Goal: Information Seeking & Learning: Learn about a topic

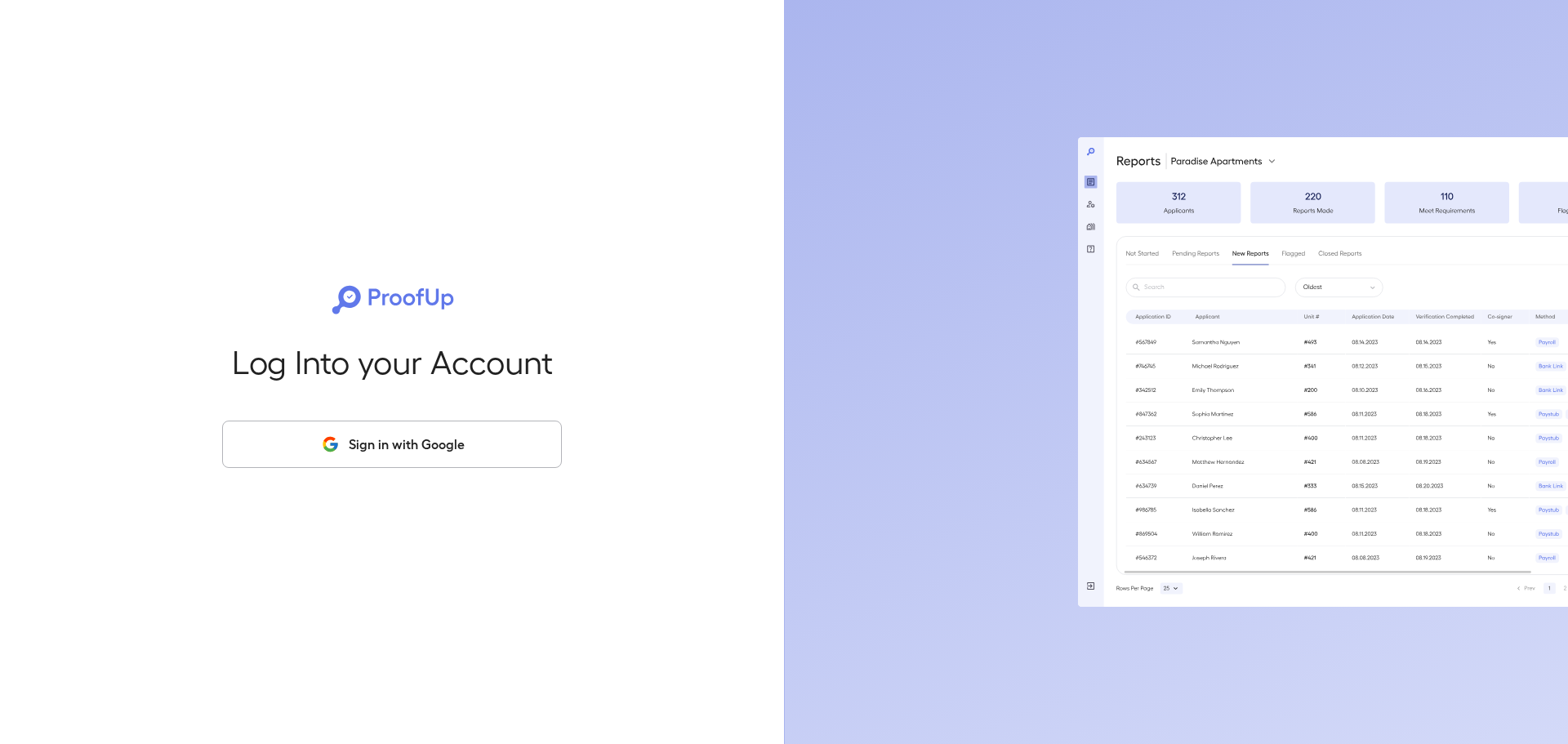
click at [501, 448] on button "Sign in with Google" at bounding box center [391, 443] width 339 height 47
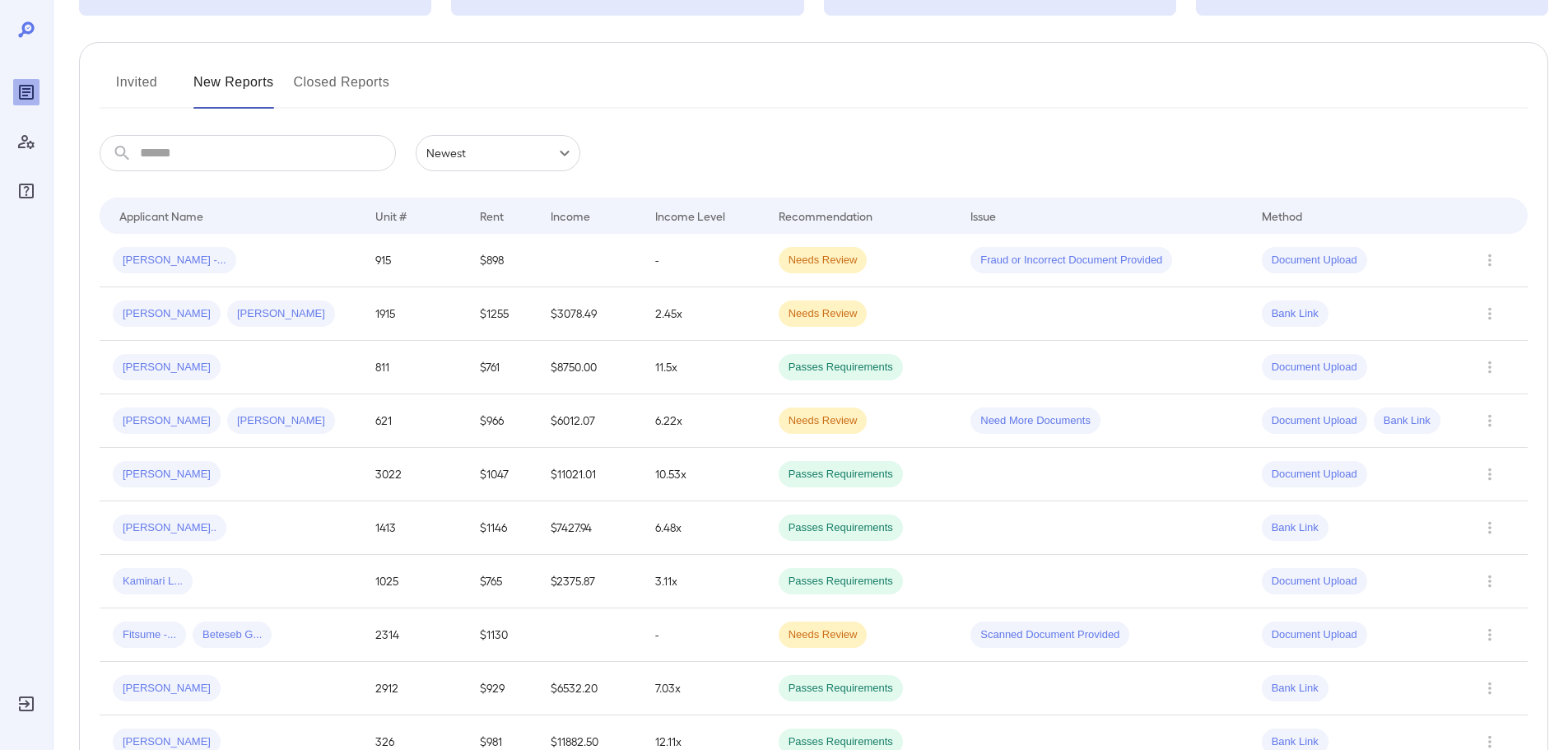
scroll to position [82, 0]
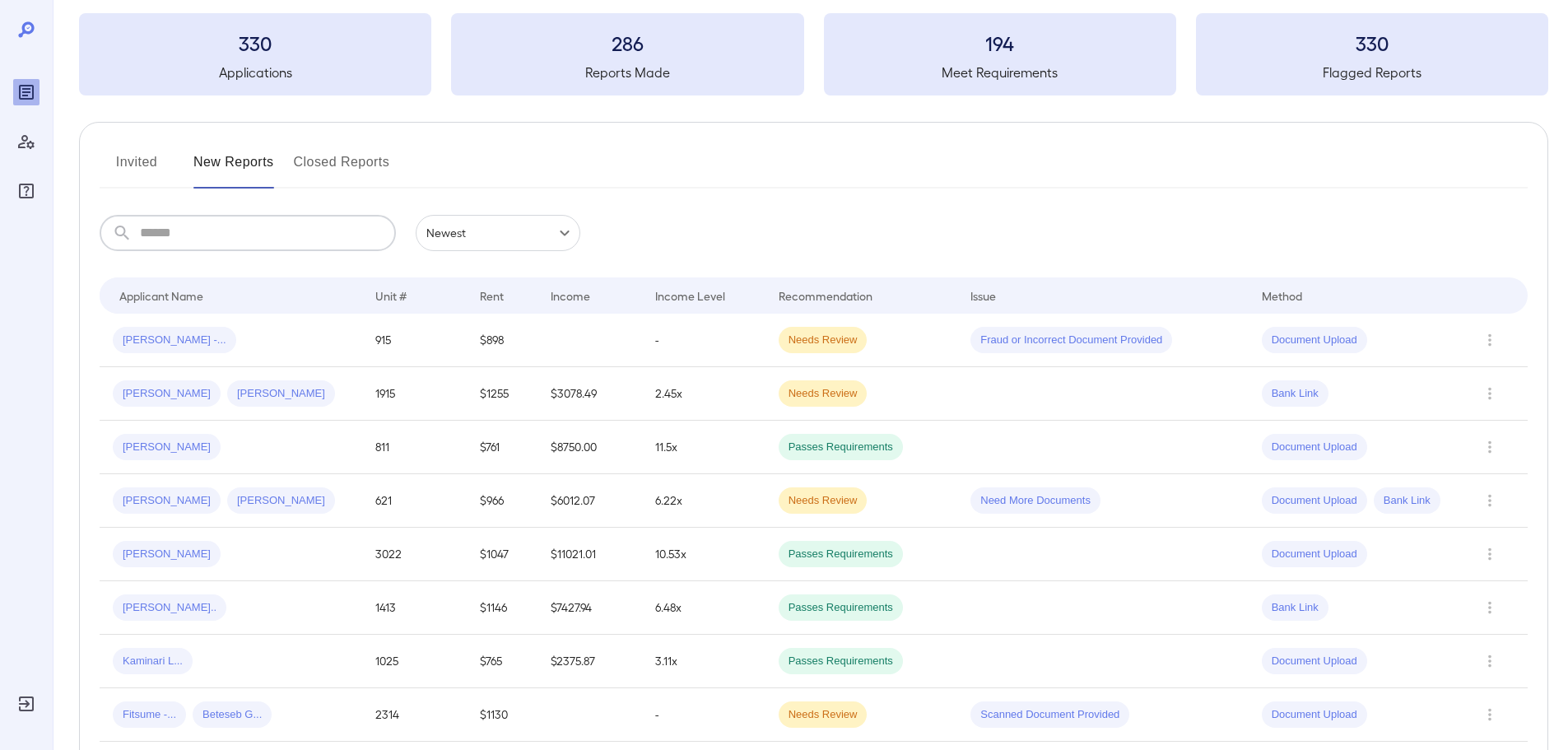
click at [285, 227] on input "text" at bounding box center [268, 233] width 256 height 37
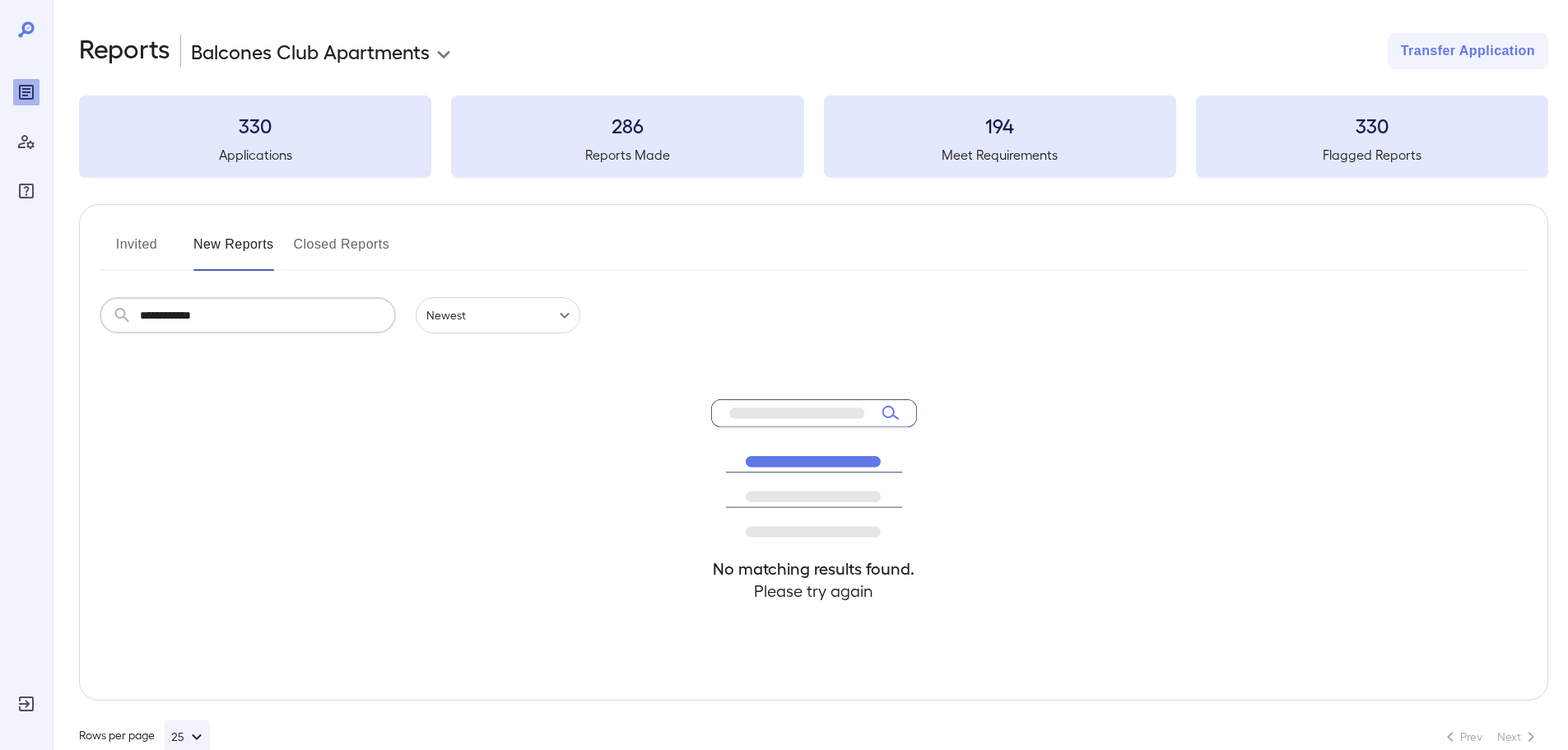
type input "**********"
click at [1372, 147] on h5 "Flagged Reports" at bounding box center [1372, 155] width 352 height 20
click at [1106, 157] on h5 "Meet Requirements" at bounding box center [1000, 155] width 352 height 20
click at [681, 151] on h5 "Reports Made" at bounding box center [627, 155] width 352 height 20
click at [350, 121] on h3 "330" at bounding box center [255, 125] width 352 height 27
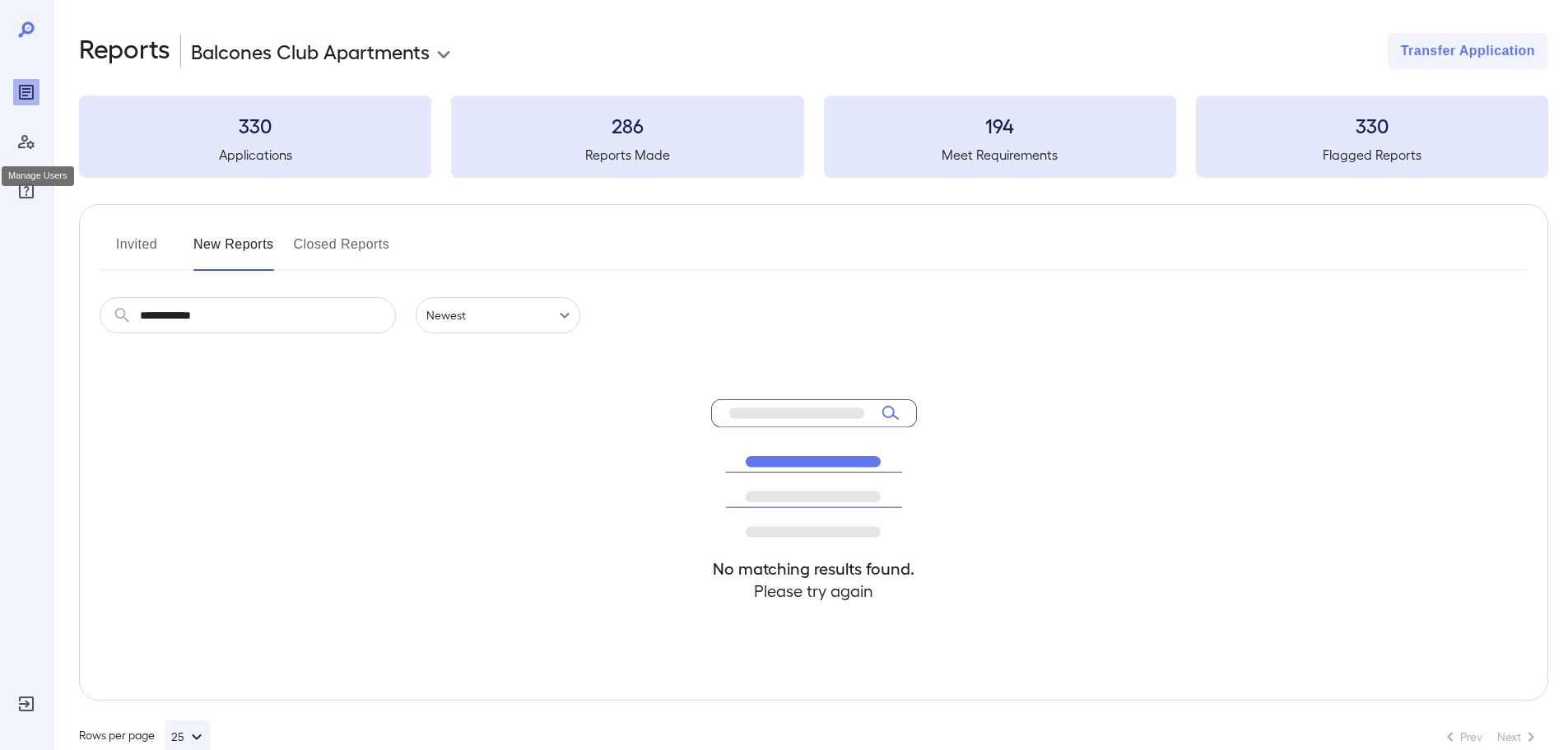
click at [32, 142] on icon "Manage Users" at bounding box center [27, 142] width 17 height 14
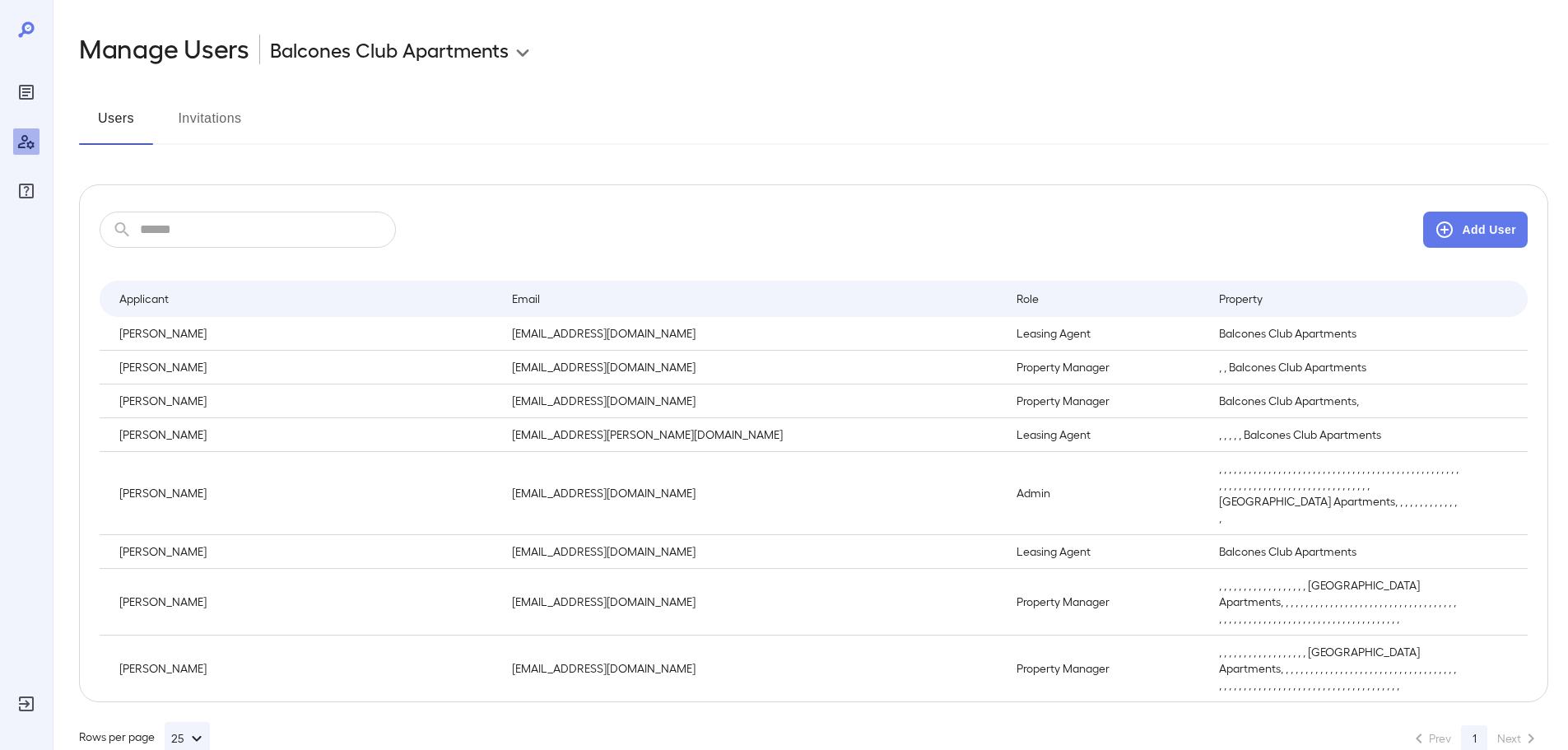
click at [6, 74] on div at bounding box center [26, 375] width 52 height 750
click at [16, 87] on div "Reports" at bounding box center [27, 92] width 27 height 27
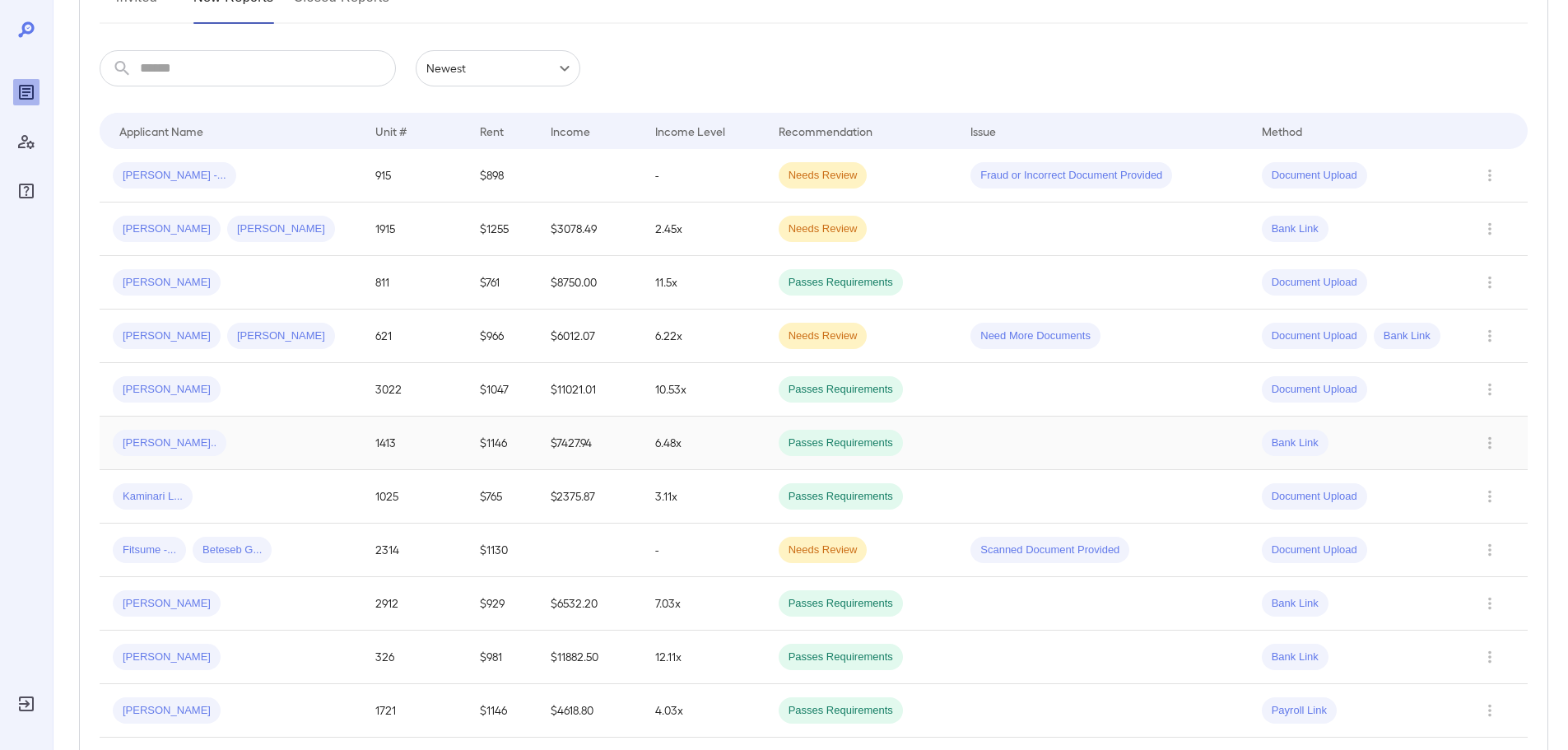
scroll to position [82, 0]
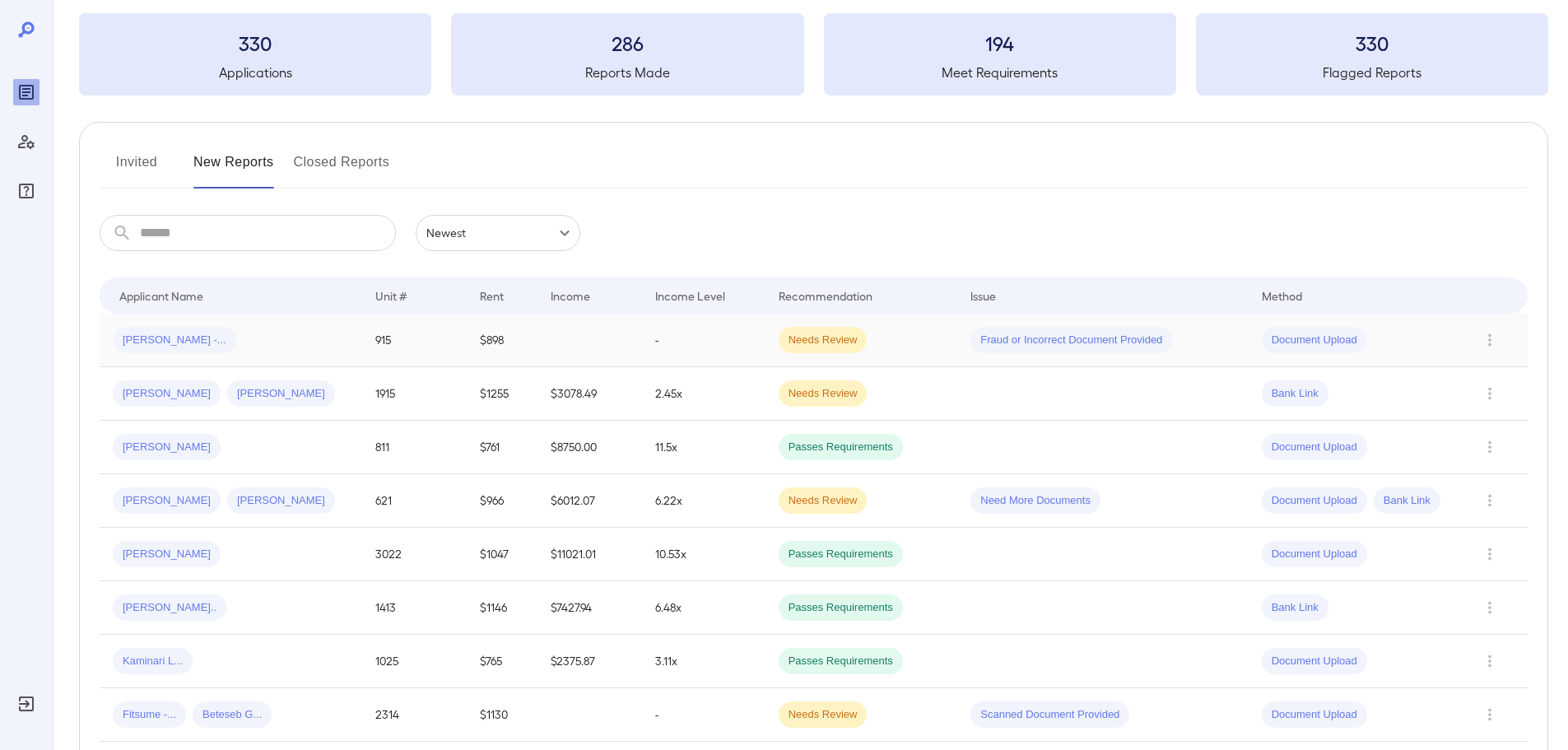
click at [1069, 345] on span "Fraud or Incorrect Document Provided" at bounding box center [1071, 340] width 201 height 16
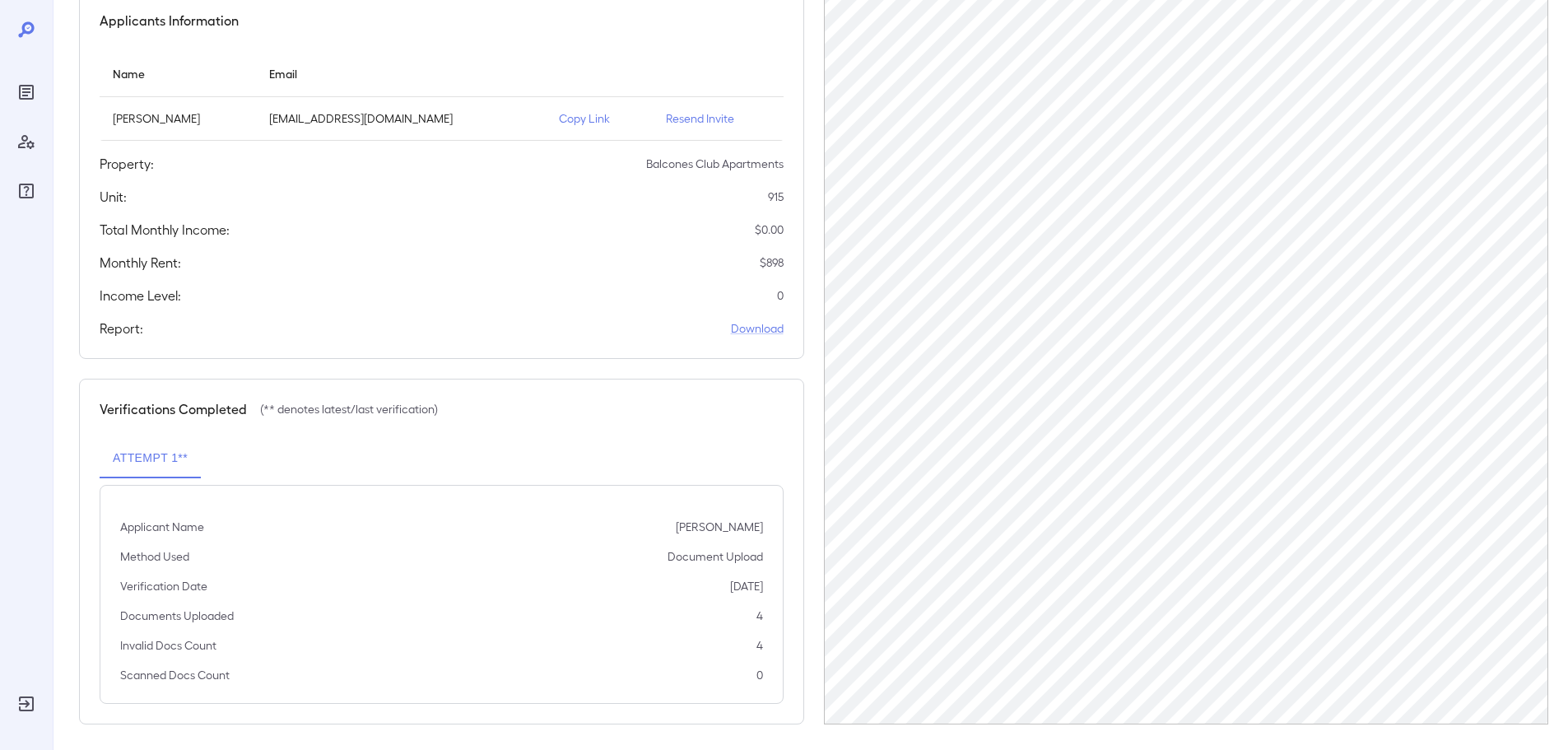
scroll to position [166, 0]
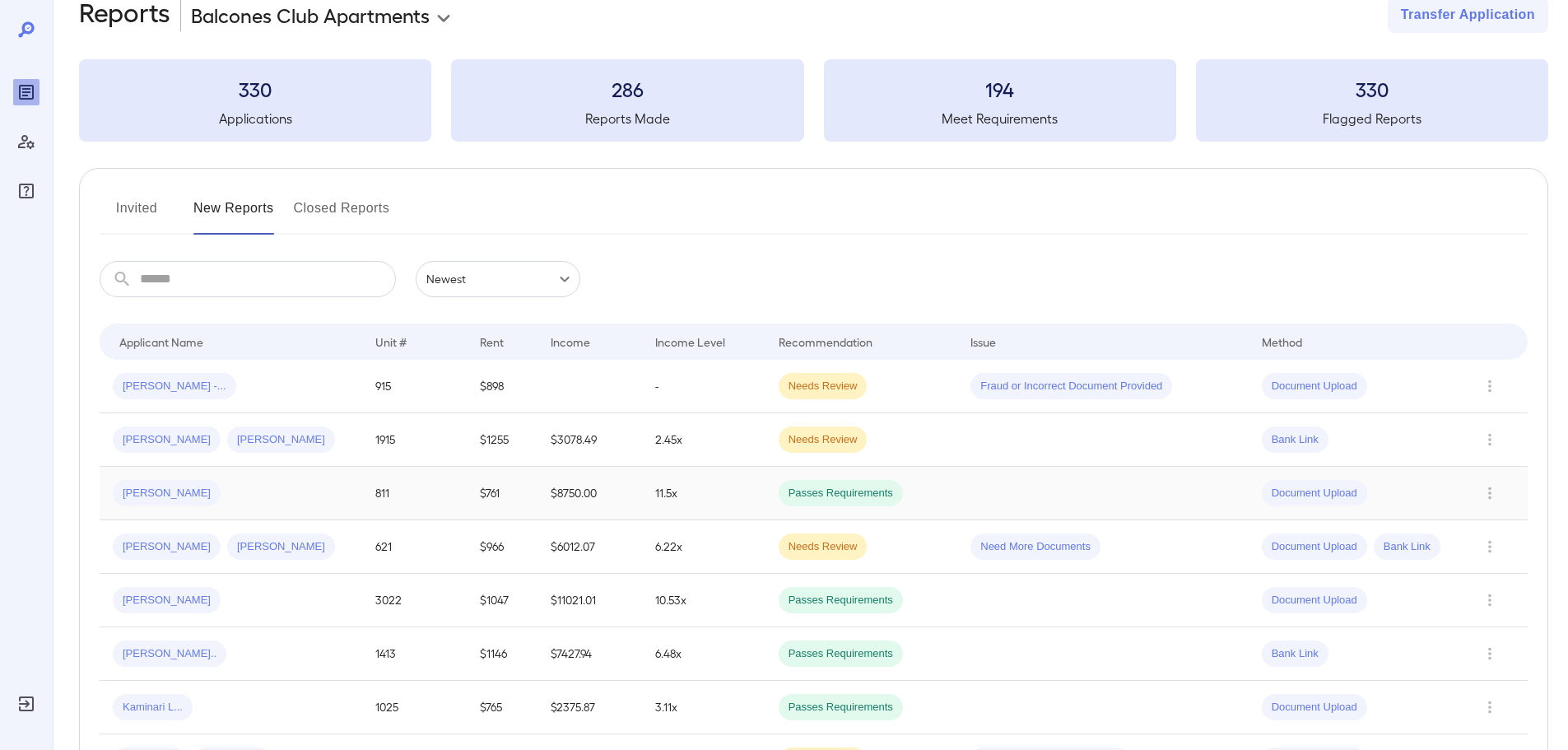
scroll to position [166, 0]
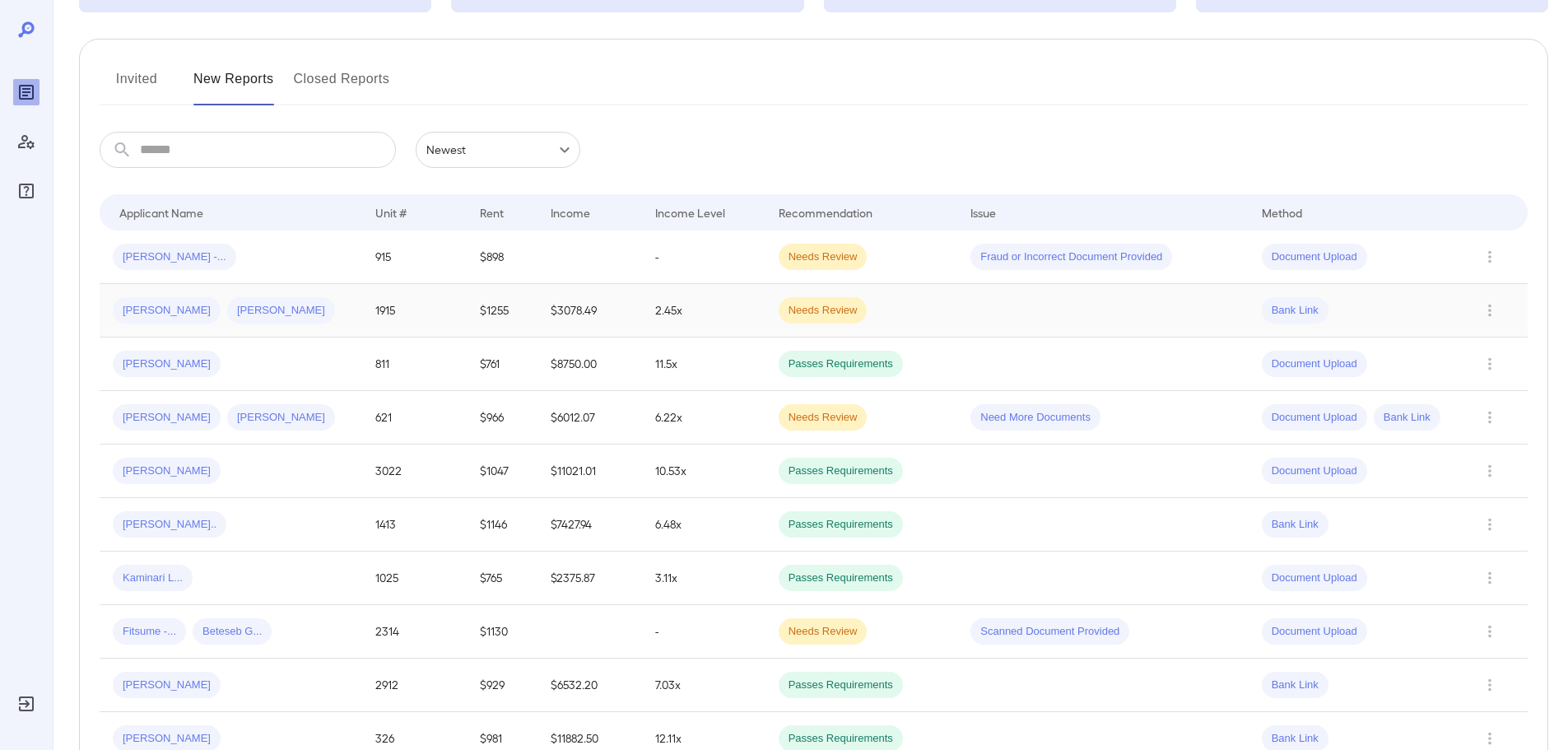
click at [530, 318] on td "$1255" at bounding box center [502, 310] width 70 height 53
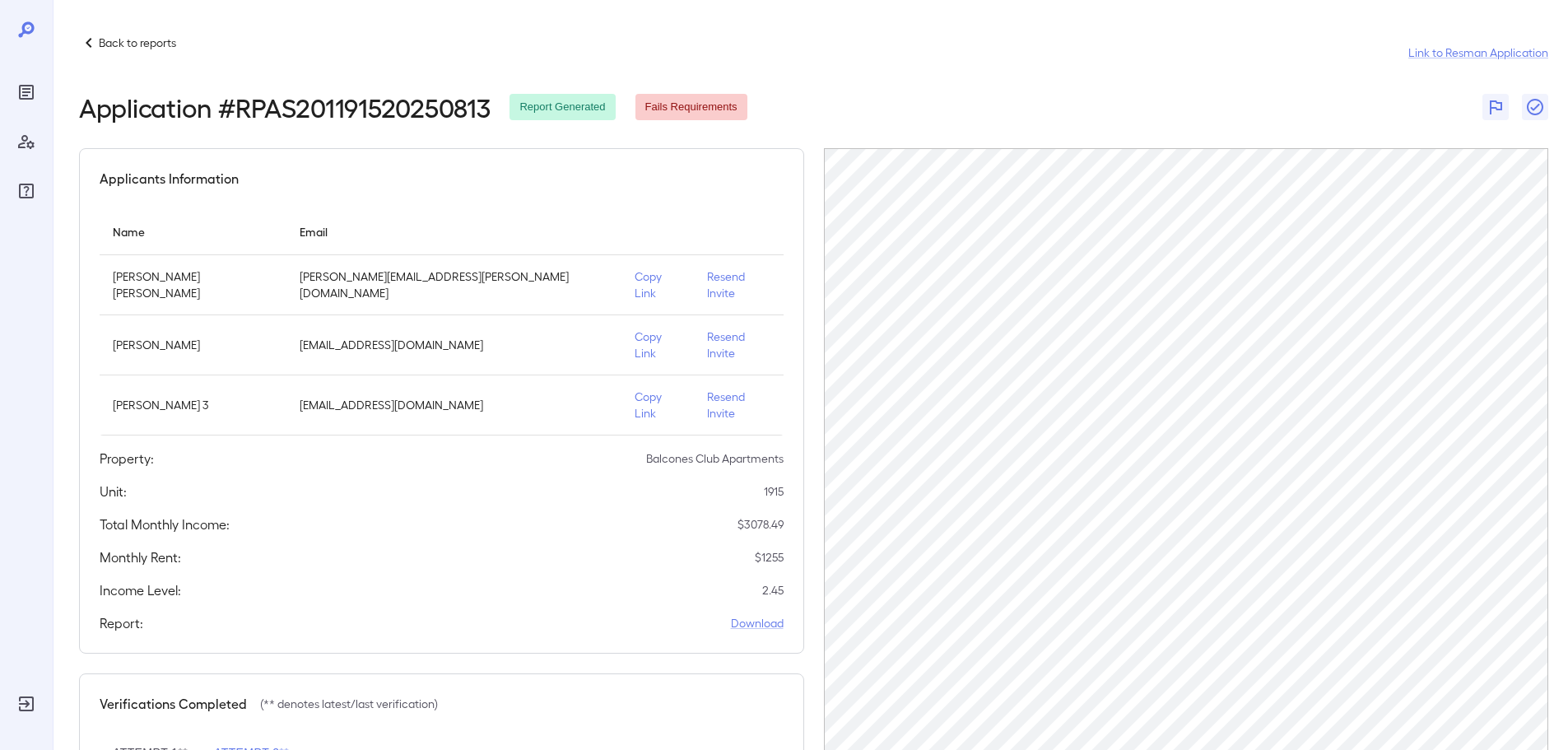
click at [90, 50] on icon at bounding box center [89, 43] width 20 height 20
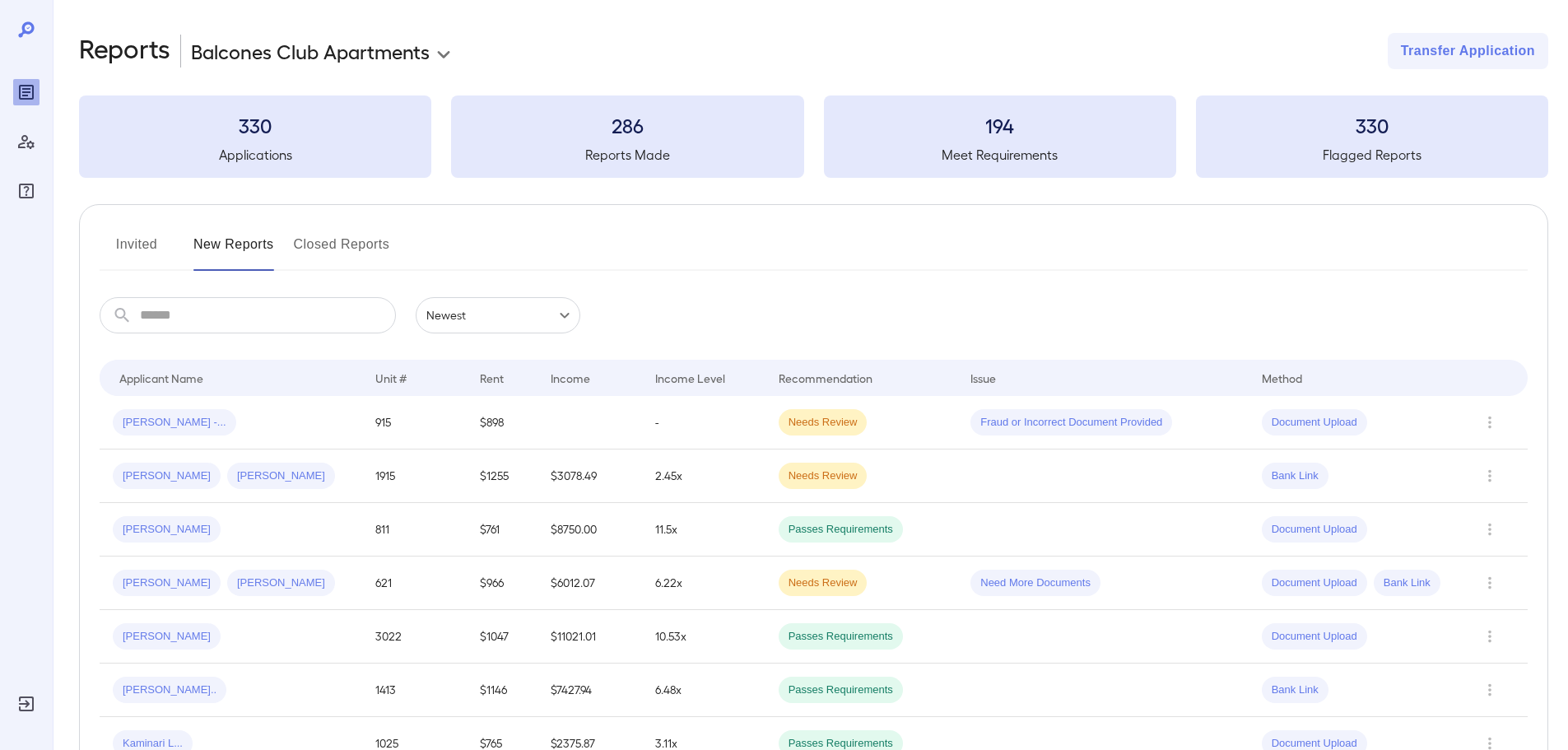
click at [723, 115] on h3 "286" at bounding box center [627, 125] width 352 height 27
click at [214, 151] on h5 "Applications" at bounding box center [255, 155] width 352 height 20
click at [130, 247] on button "Invited" at bounding box center [136, 251] width 74 height 39
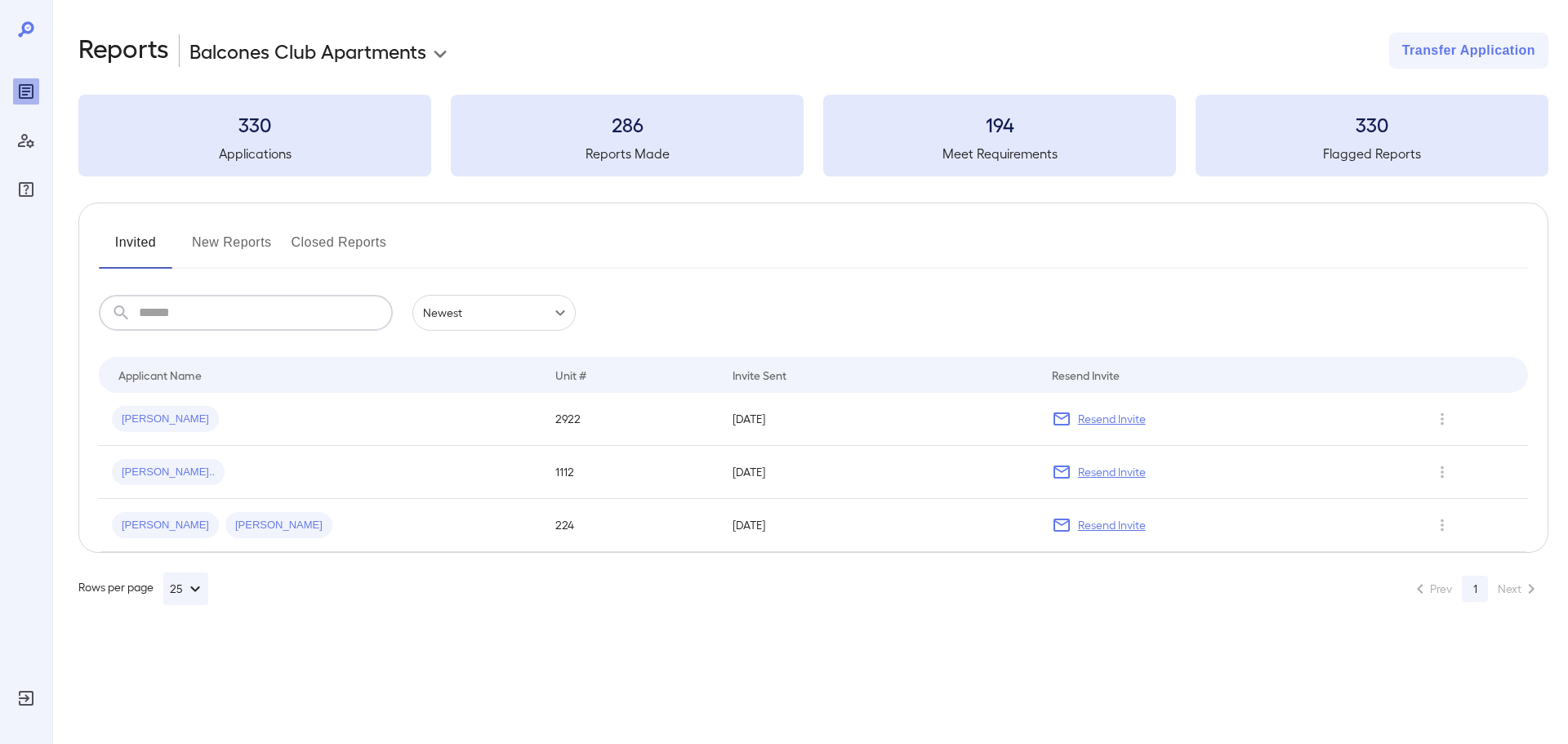
click at [311, 307] on input "text" at bounding box center [266, 313] width 254 height 36
click at [320, 309] on input "text" at bounding box center [266, 313] width 254 height 36
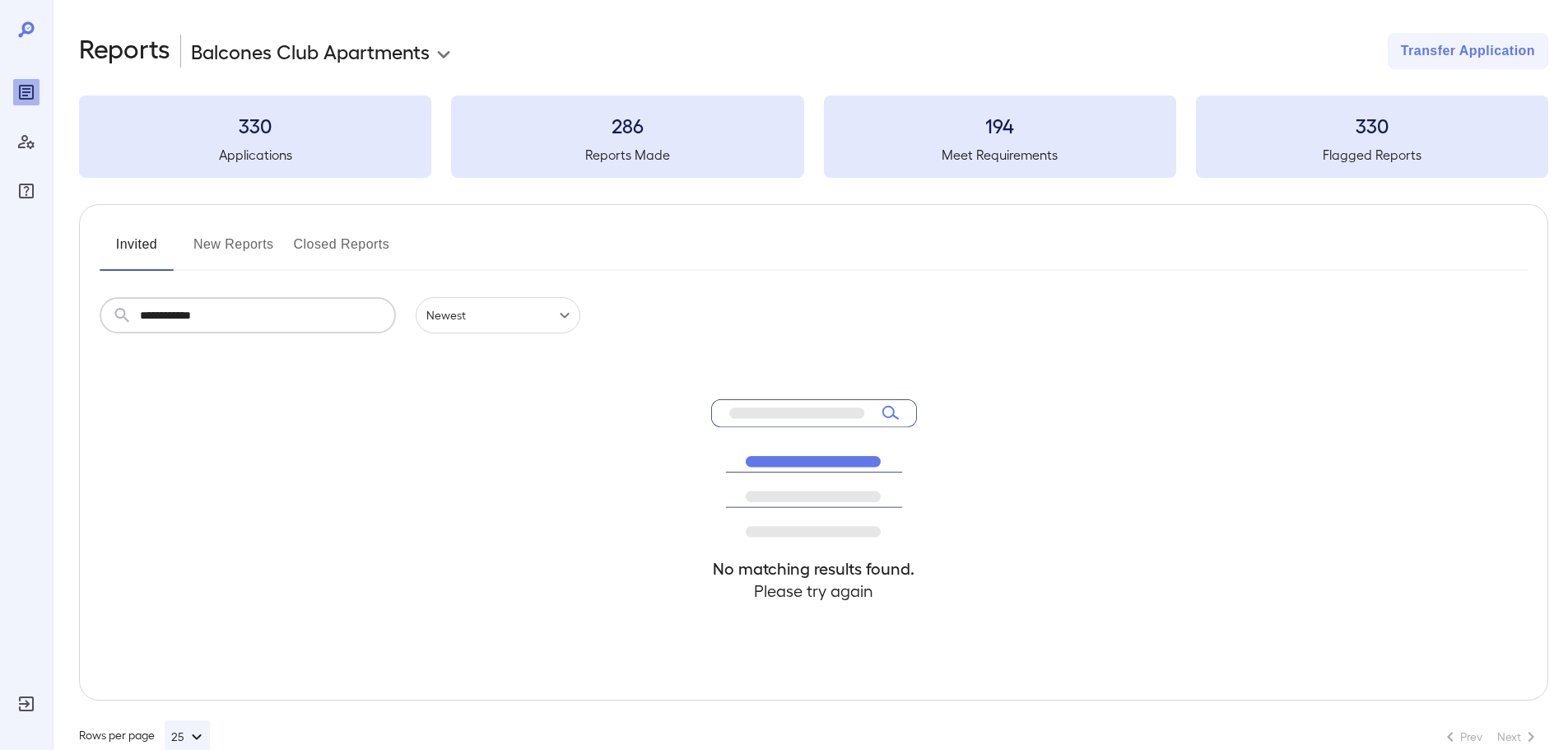
type input "**********"
click at [13, 110] on div "Reports" at bounding box center [27, 122] width 48 height 33
click at [25, 93] on icon "Reports" at bounding box center [27, 92] width 8 height 8
click at [19, 131] on div "Manage Users" at bounding box center [27, 142] width 27 height 27
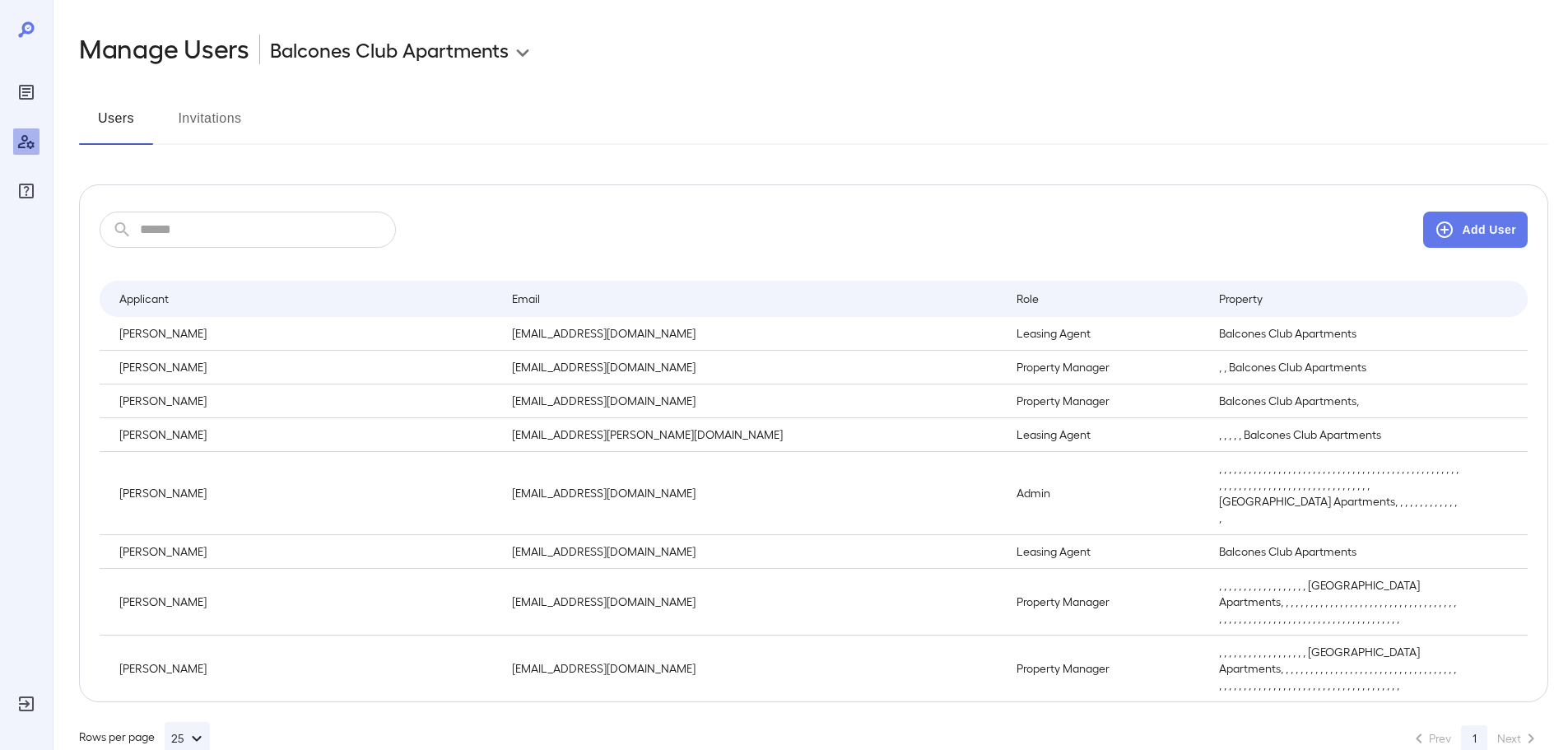
click at [23, 183] on icon "FAQ" at bounding box center [27, 191] width 20 height 20
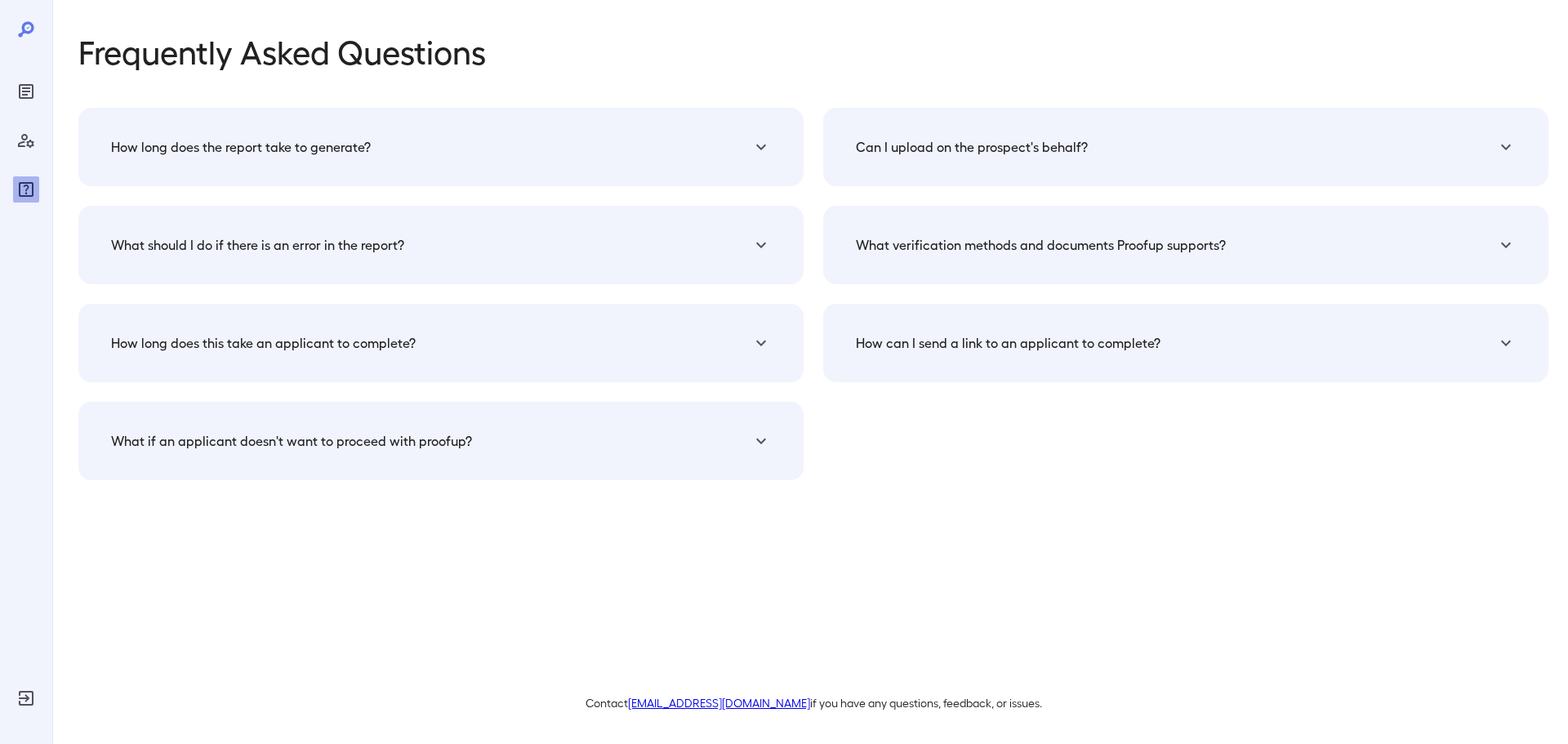
click at [25, 23] on icon at bounding box center [26, 29] width 16 height 16
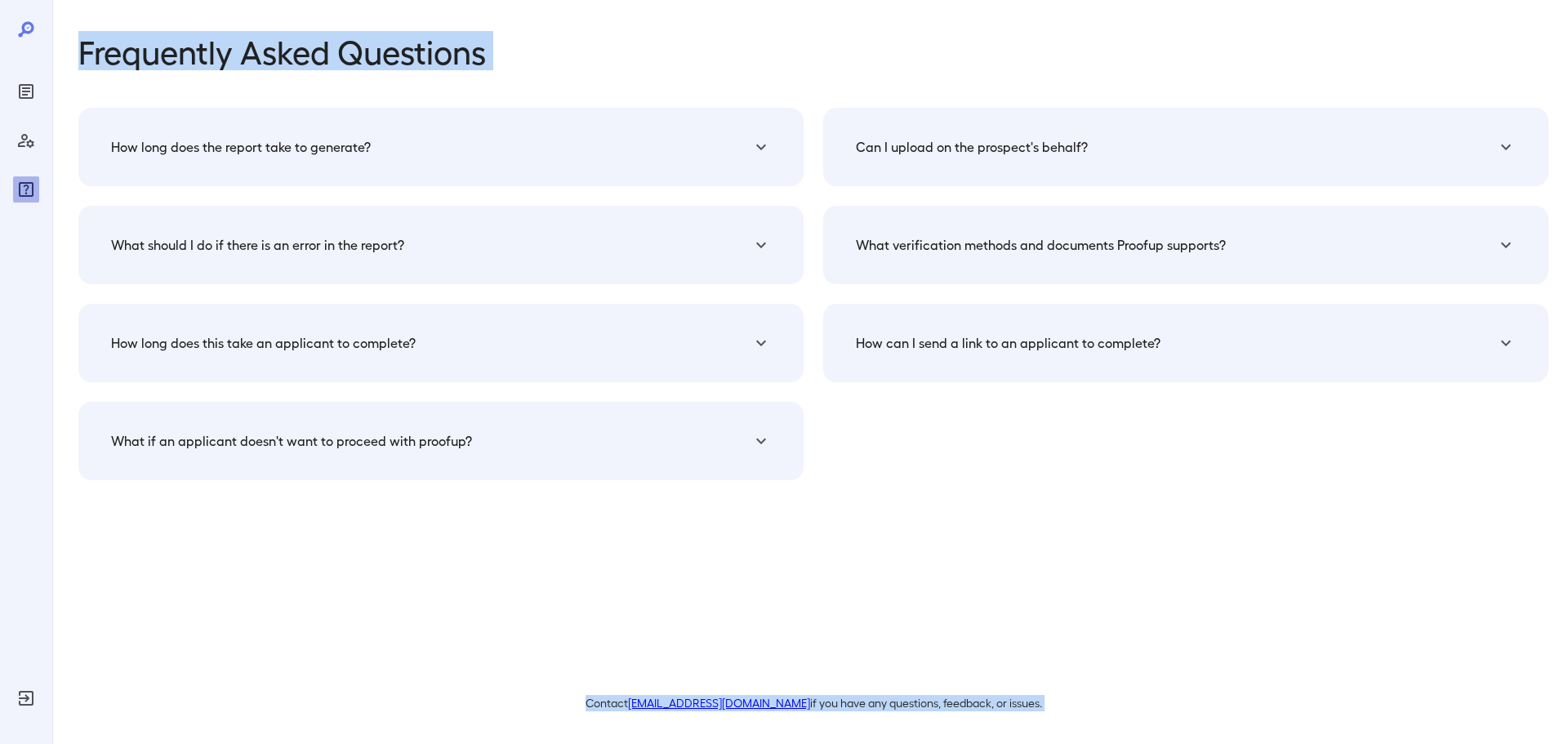
click at [37, 109] on body "Frequently Asked Questions How long does the report take to generate? The verif…" at bounding box center [784, 372] width 1568 height 744
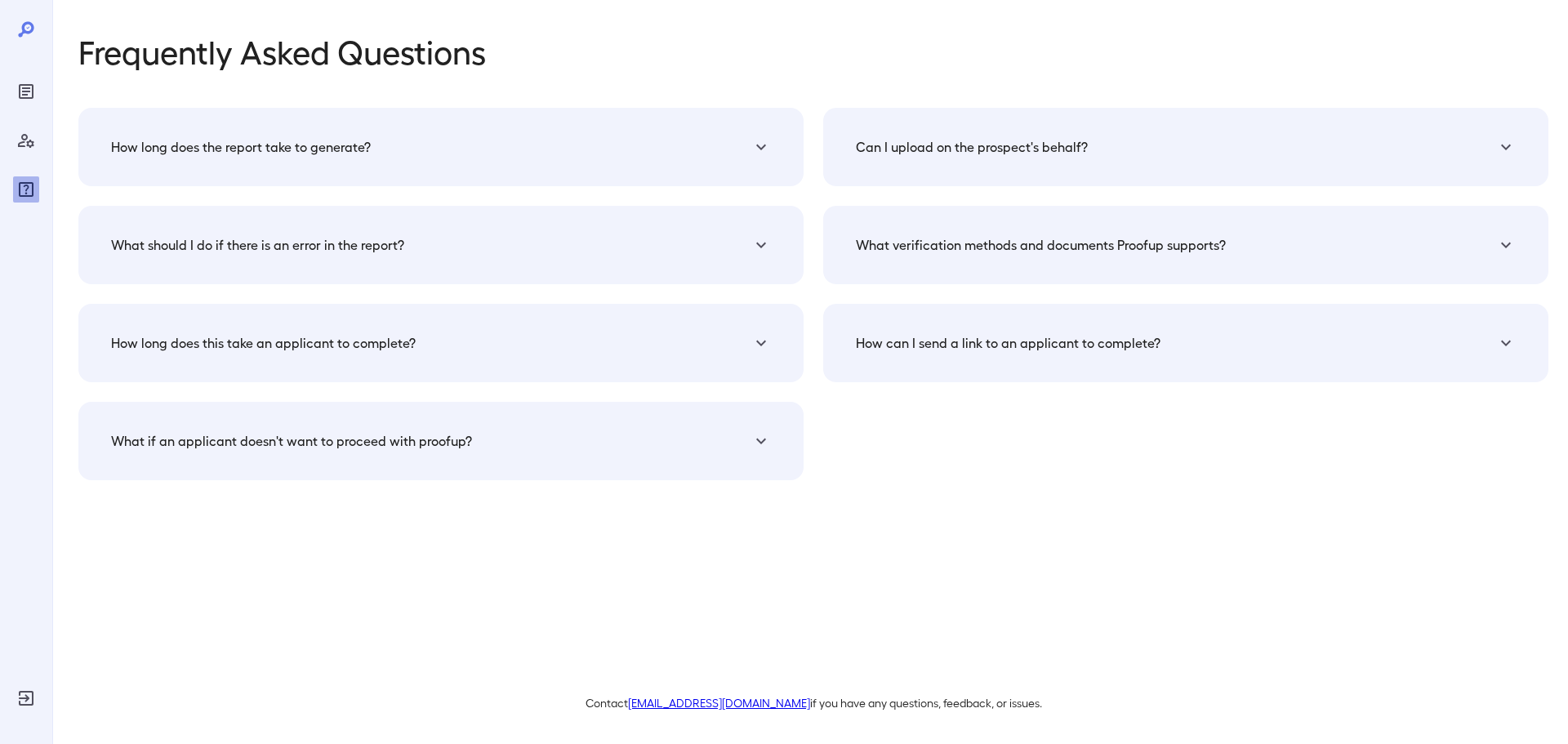
click at [31, 103] on div "Reports" at bounding box center [26, 92] width 26 height 26
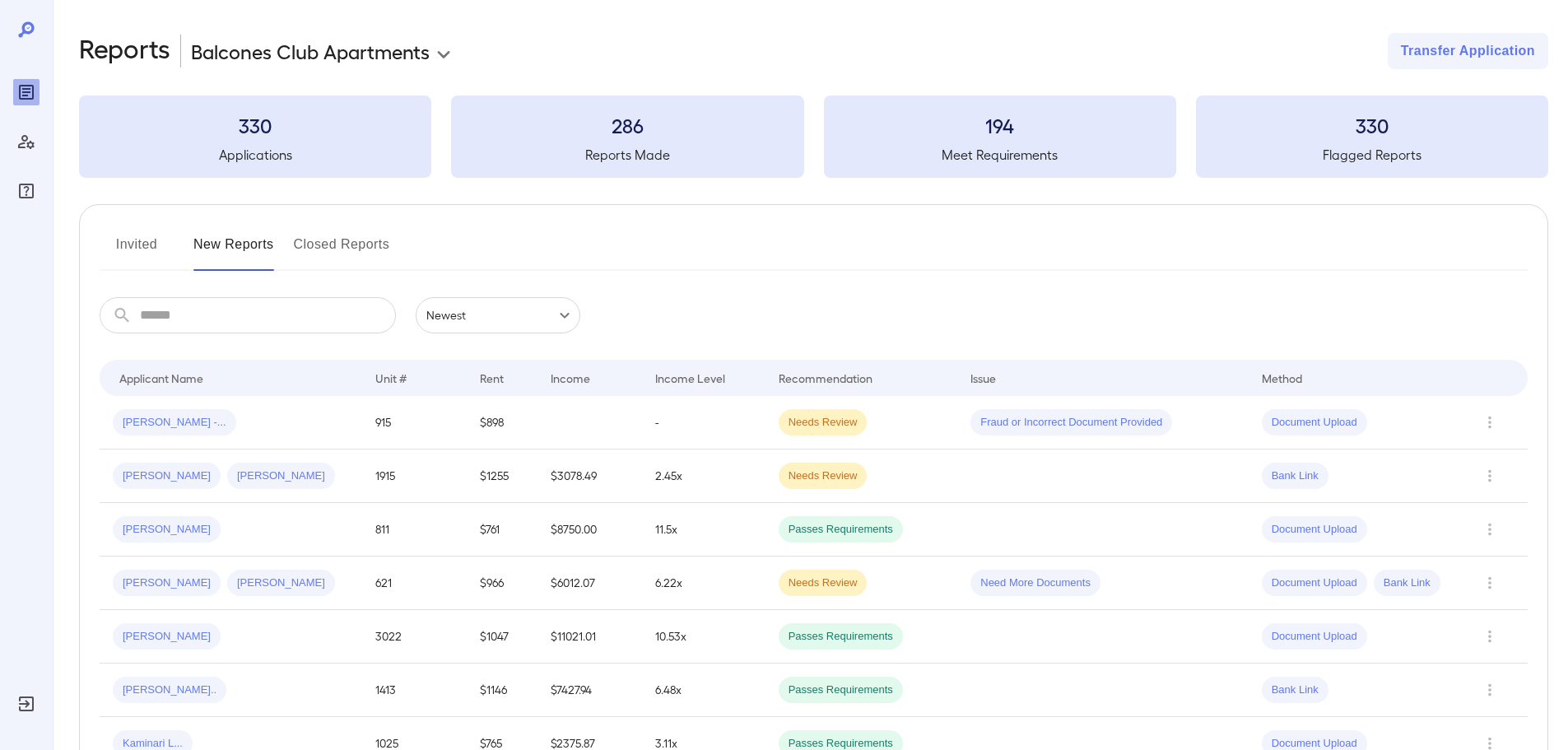
click at [1110, 131] on h3 "194" at bounding box center [1000, 125] width 352 height 27
click at [603, 133] on h3 "286" at bounding box center [627, 125] width 352 height 27
click at [552, 315] on body "**********" at bounding box center [784, 375] width 1568 height 750
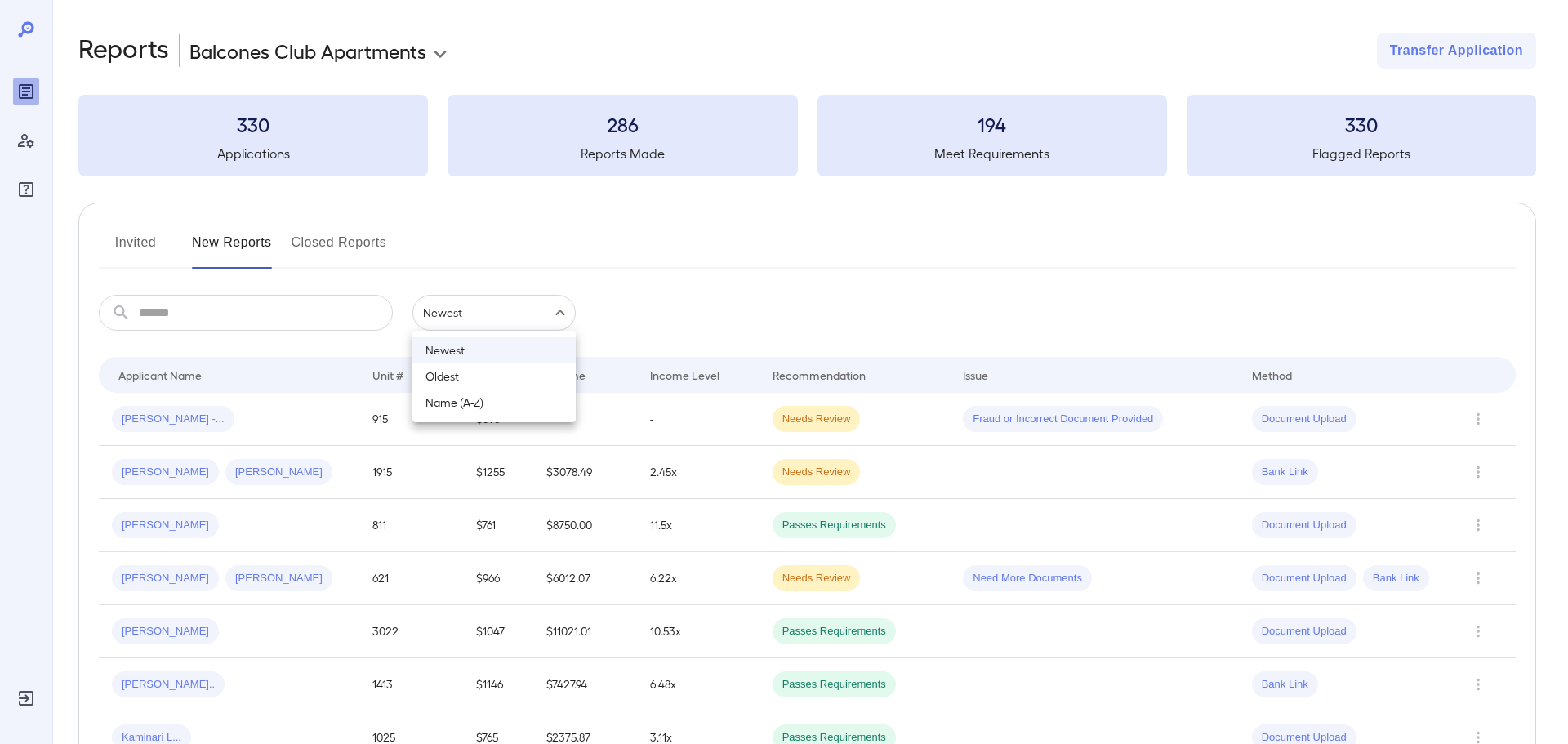
click at [710, 267] on div at bounding box center [784, 372] width 1568 height 744
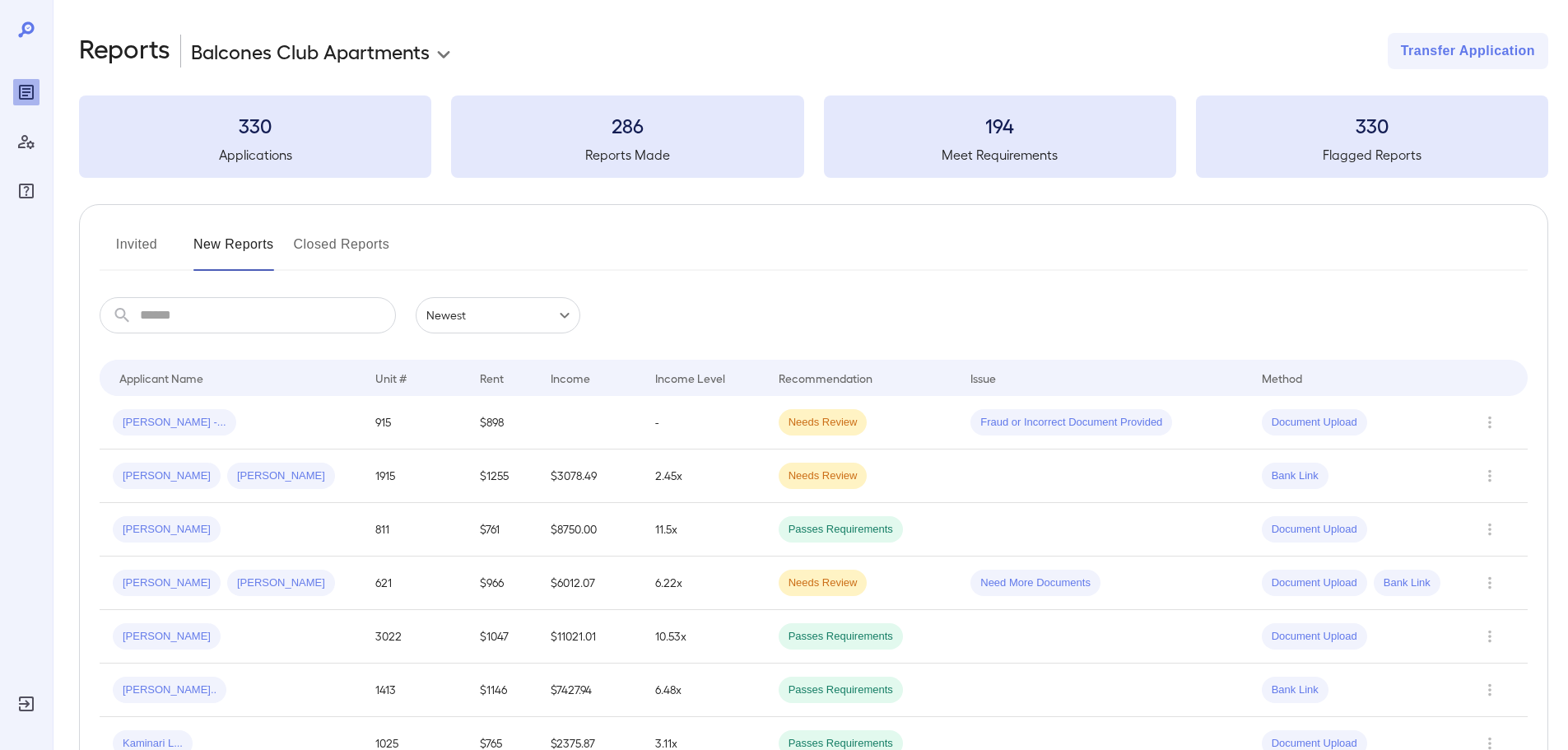
click at [137, 251] on button "Invited" at bounding box center [136, 251] width 74 height 39
